Goal: Task Accomplishment & Management: Manage account settings

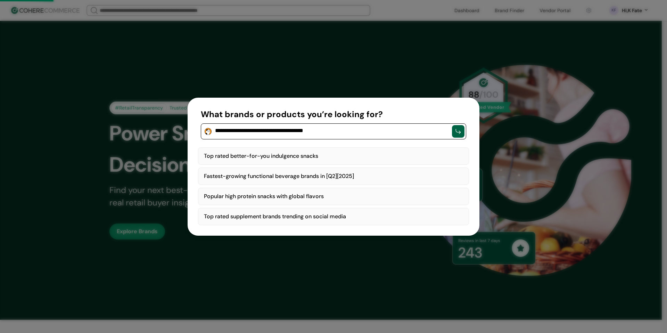
click at [345, 156] on div "Top rated better-for-you indulgence snacks" at bounding box center [333, 155] width 271 height 17
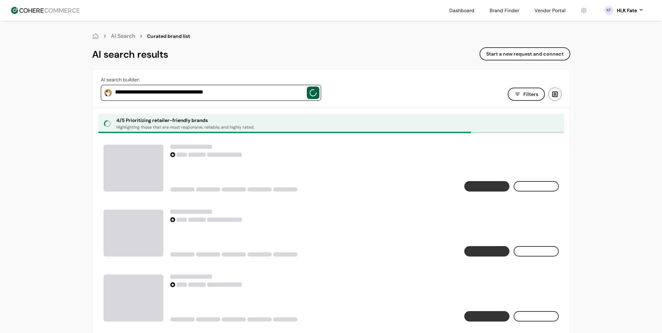
drag, startPoint x: 245, startPoint y: 64, endPoint x: 239, endPoint y: 67, distance: 6.5
click at [245, 64] on div "**********" at bounding box center [331, 283] width 478 height 524
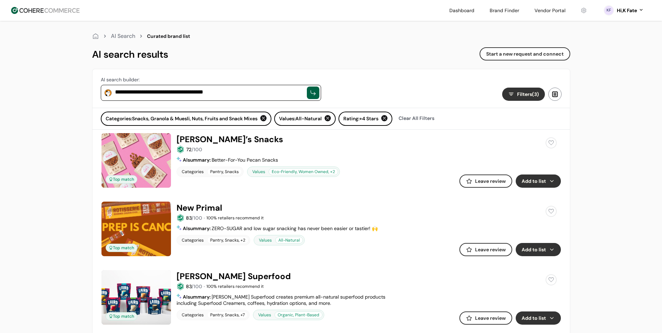
click at [556, 12] on link at bounding box center [549, 10] width 39 height 10
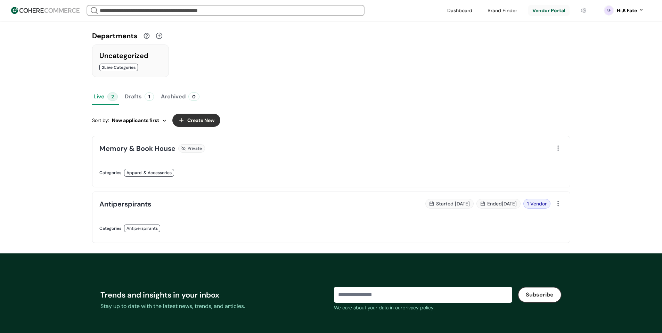
scroll to position [139, 0]
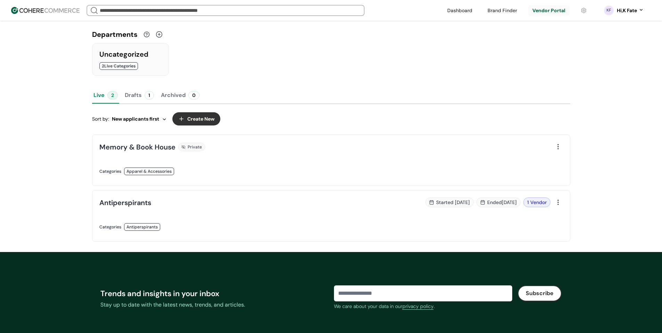
click at [556, 150] on div at bounding box center [558, 147] width 10 height 10
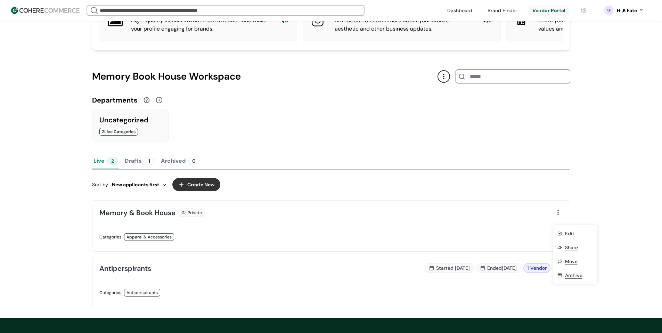
scroll to position [69, 0]
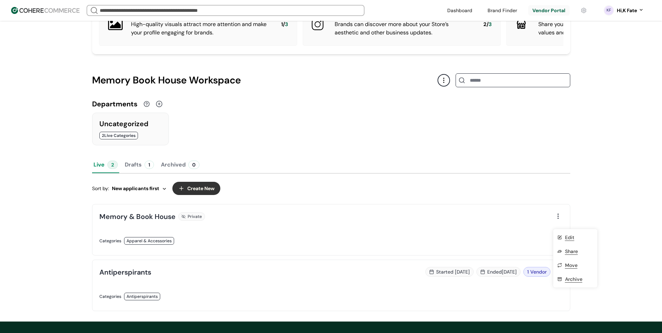
click at [362, 277] on div "Started 127 days ago Ended 1 day ago 1 Vendor" at bounding box center [442, 272] width 215 height 10
click at [365, 277] on div "Started 127 days ago Ended 1 day ago 1 Vendor" at bounding box center [442, 272] width 215 height 10
click at [327, 304] on link at bounding box center [213, 304] width 228 height 0
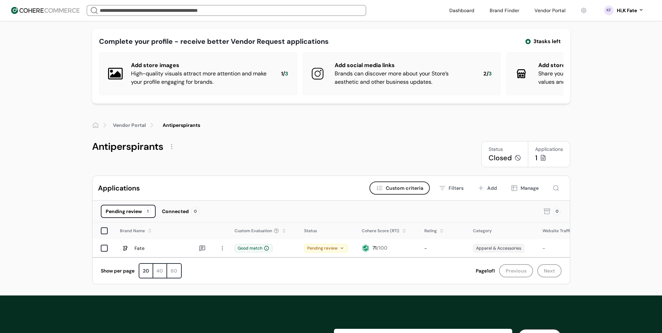
click at [493, 192] on div "Add" at bounding box center [492, 187] width 10 height 7
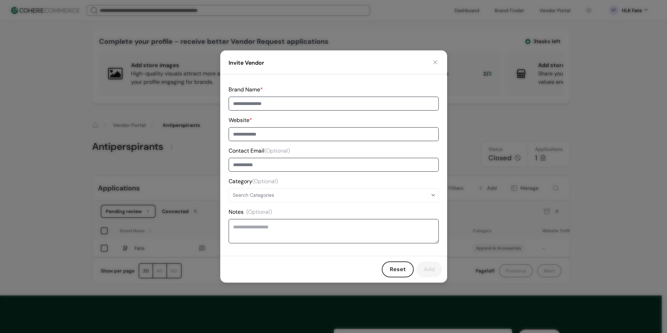
click at [435, 58] on div "Invite Vendor" at bounding box center [333, 62] width 227 height 24
click at [435, 61] on button "button" at bounding box center [435, 62] width 7 height 7
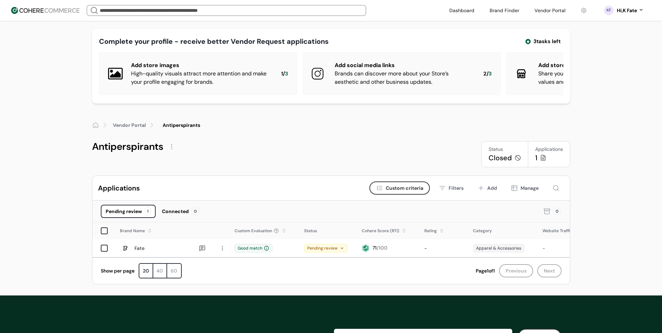
click at [627, 12] on div "Hi, K Fate" at bounding box center [627, 10] width 20 height 7
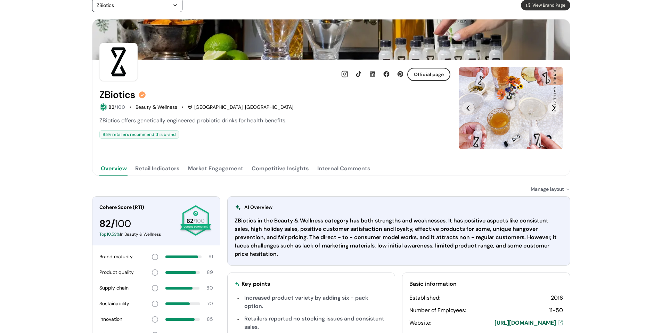
scroll to position [9, 0]
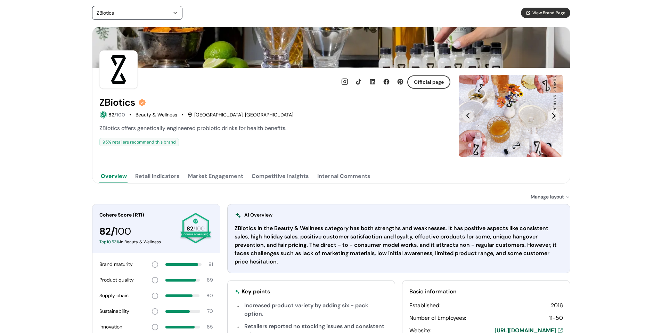
click at [338, 178] on div "Internal Comments" at bounding box center [343, 176] width 53 height 8
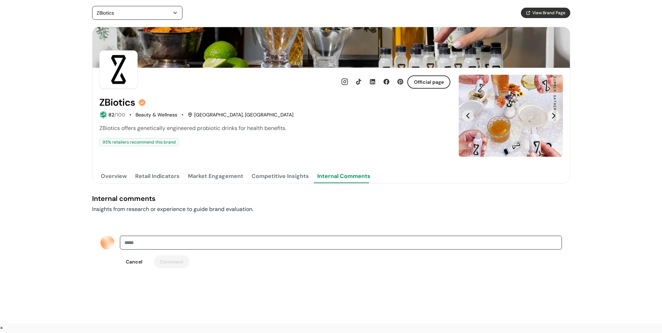
scroll to position [0, 0]
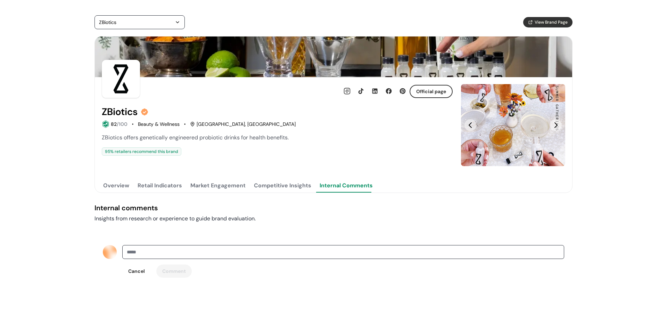
click at [270, 185] on button "Competitive Insights" at bounding box center [283, 186] width 60 height 14
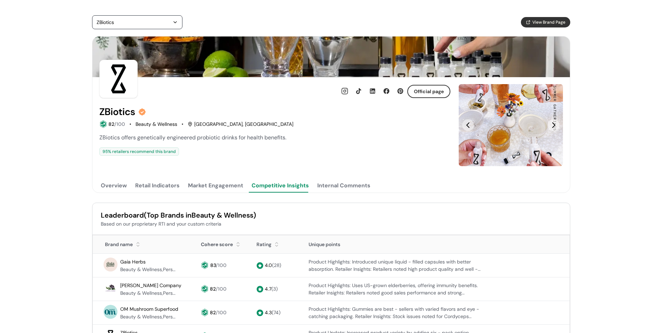
click at [217, 188] on button "Market Engagement" at bounding box center [216, 186] width 58 height 14
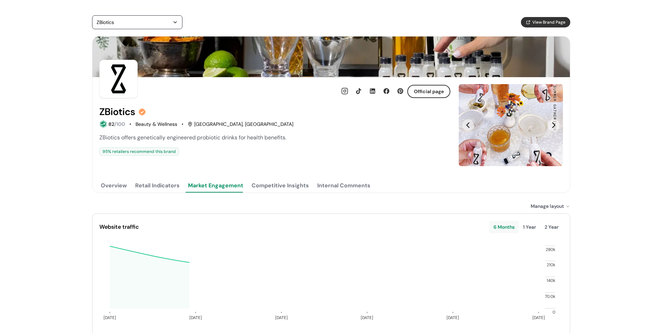
click at [168, 186] on button "Retail Indicators" at bounding box center [157, 186] width 47 height 14
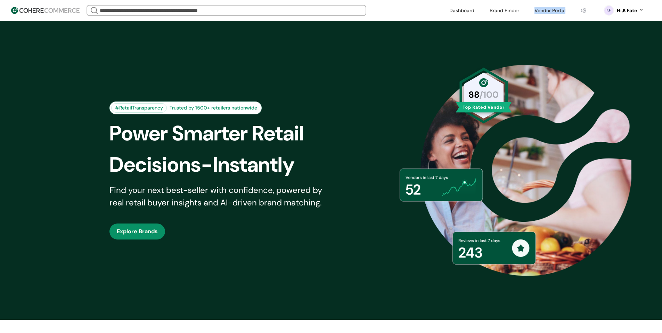
drag, startPoint x: 525, startPoint y: 11, endPoint x: 558, endPoint y: 13, distance: 33.0
click at [558, 13] on div "Dashboard Brand Finder Vendor Portal" at bounding box center [518, 10] width 146 height 10
copy header "Vendor Portal KF"
